Goal: Navigation & Orientation: Find specific page/section

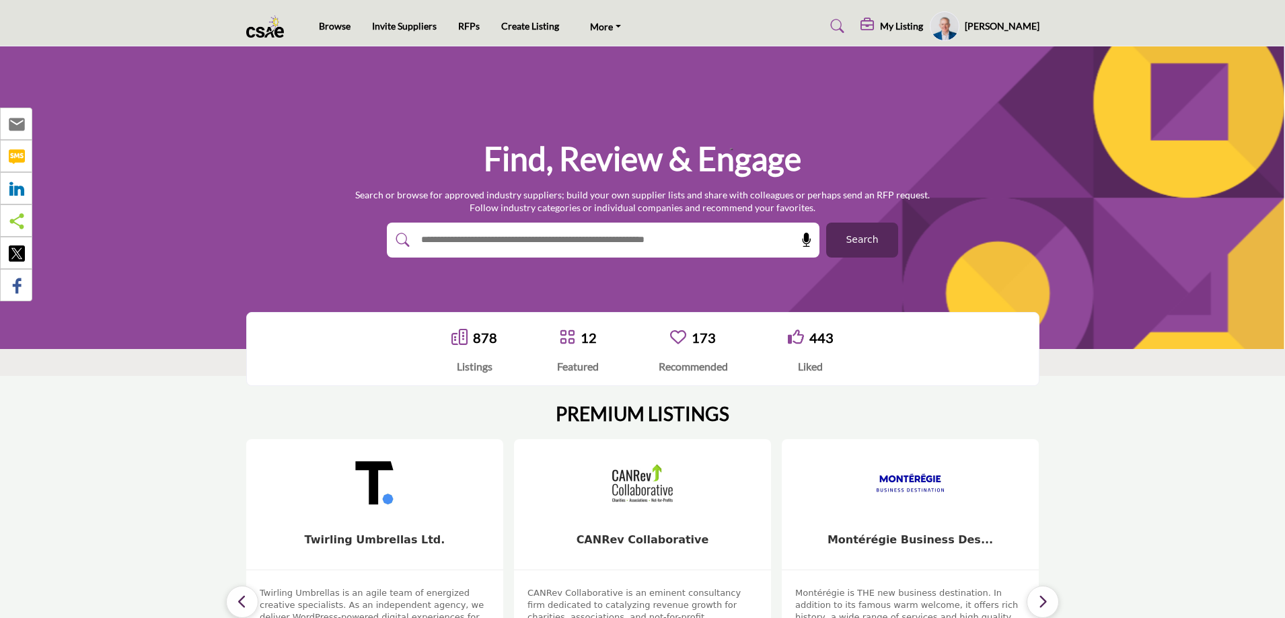
click at [270, 32] on img at bounding box center [268, 26] width 45 height 22
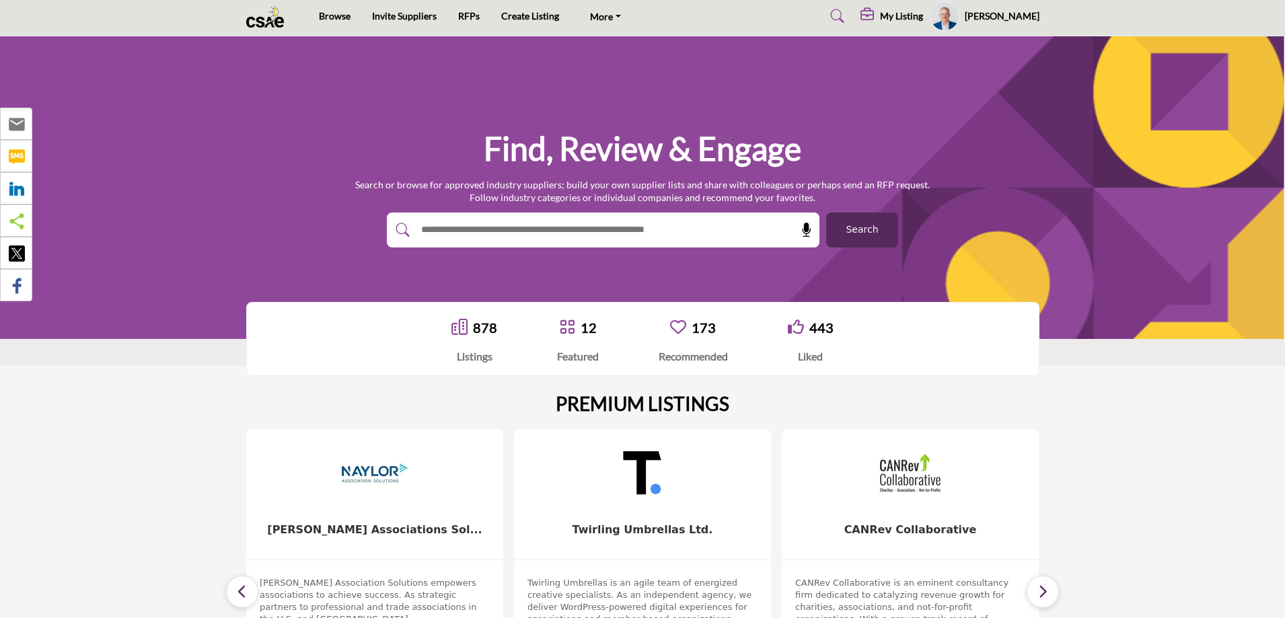
scroll to position [269, 0]
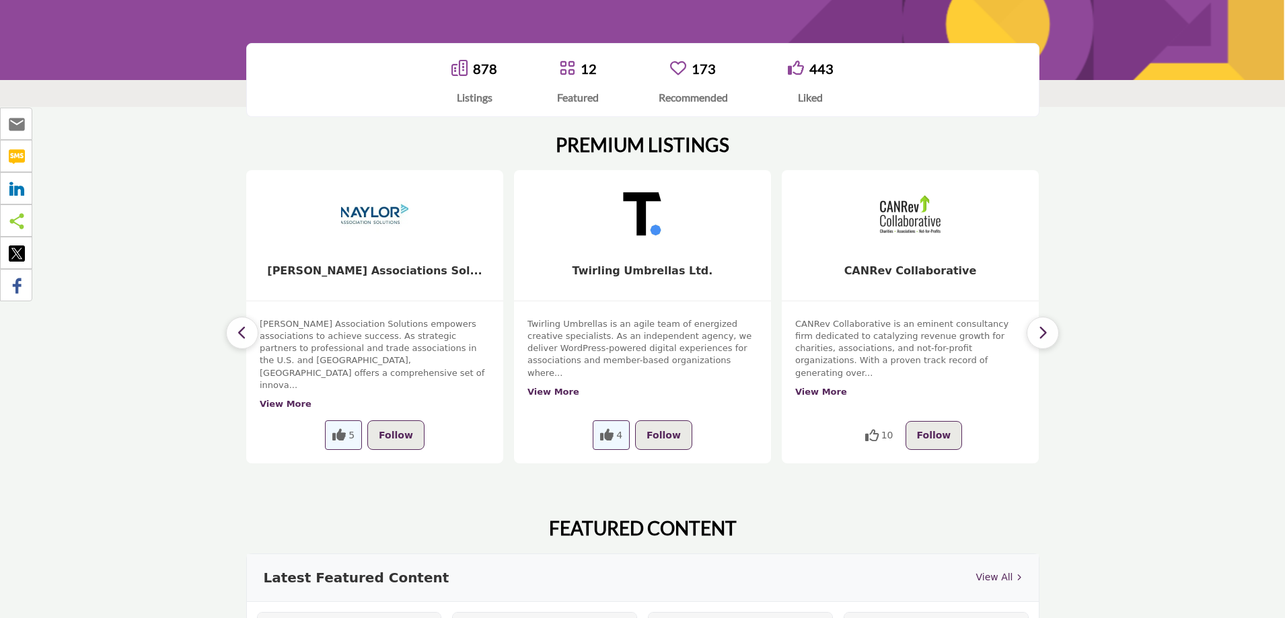
click at [345, 223] on img at bounding box center [375, 213] width 71 height 71
